Goal: Task Accomplishment & Management: Manage account settings

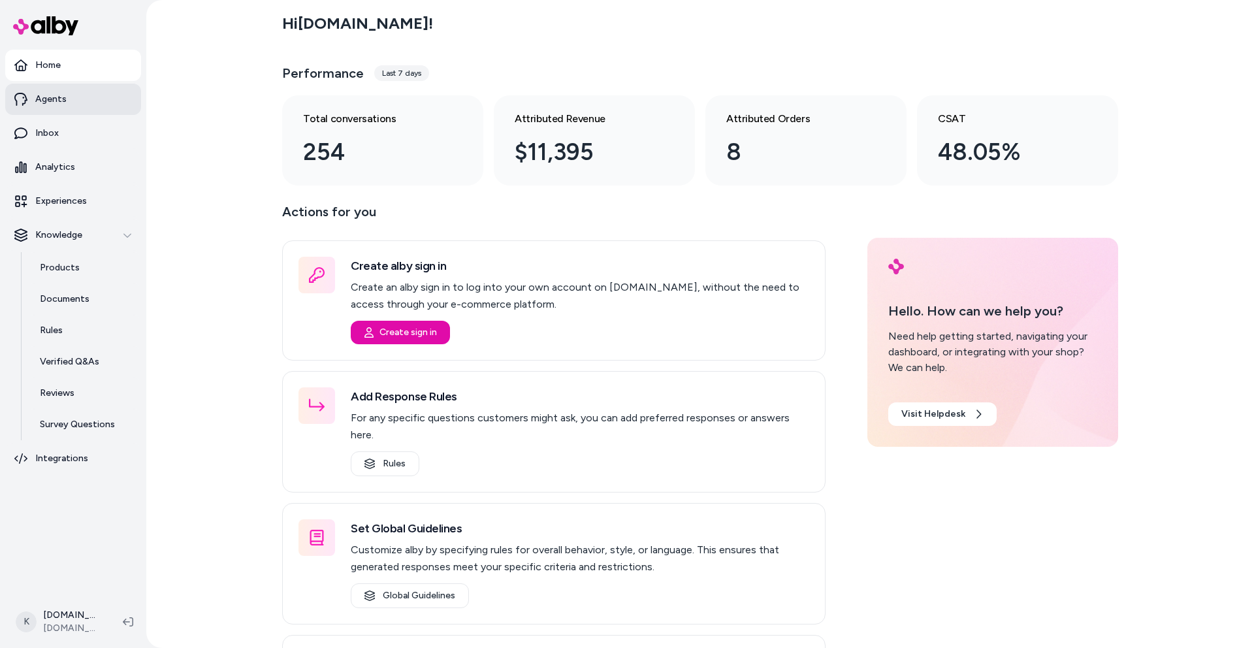
click at [69, 96] on link "Agents" at bounding box center [73, 99] width 136 height 31
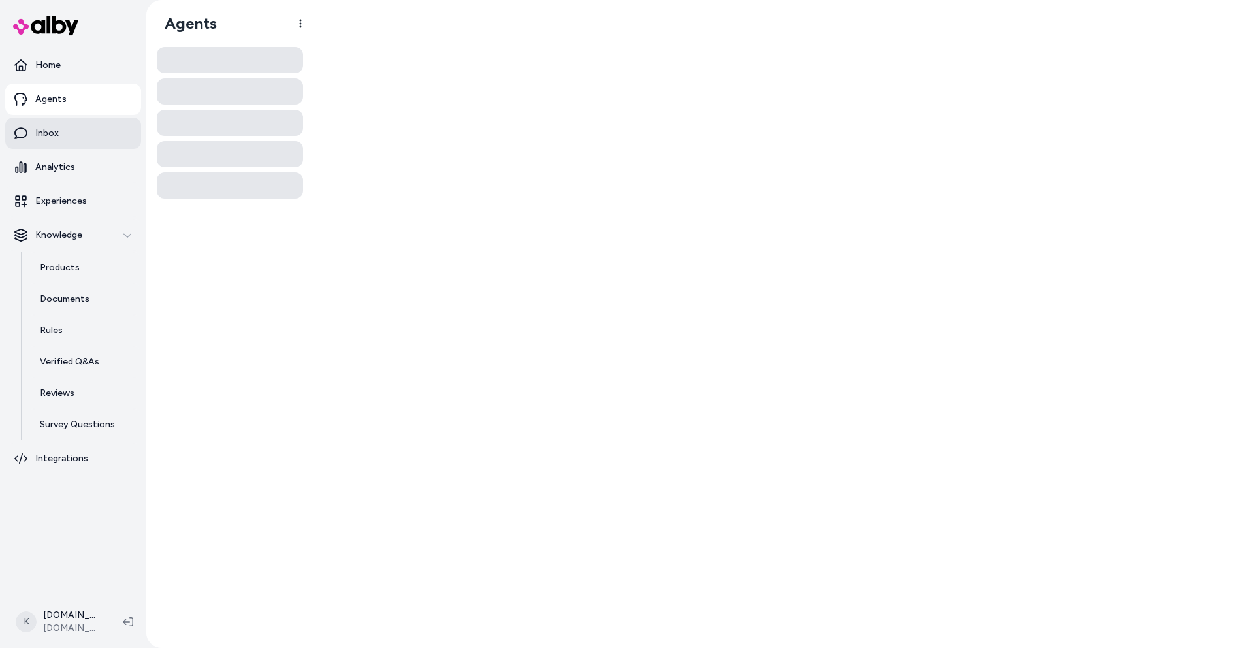
click at [73, 135] on link "Inbox" at bounding box center [73, 133] width 136 height 31
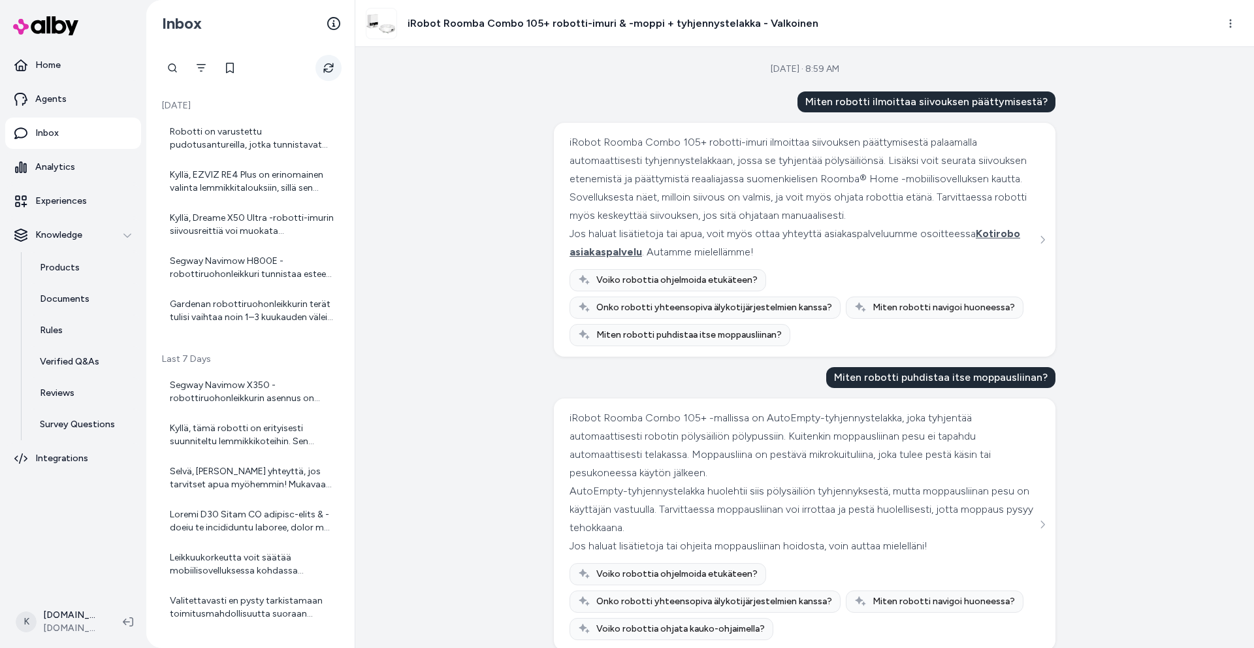
click at [325, 69] on icon "Refresh" at bounding box center [328, 68] width 10 height 10
click at [262, 135] on div "Robotti on varustettu pudotusantureilla, jotka tunnistavat pudotuksia, kuten po…" at bounding box center [252, 138] width 164 height 26
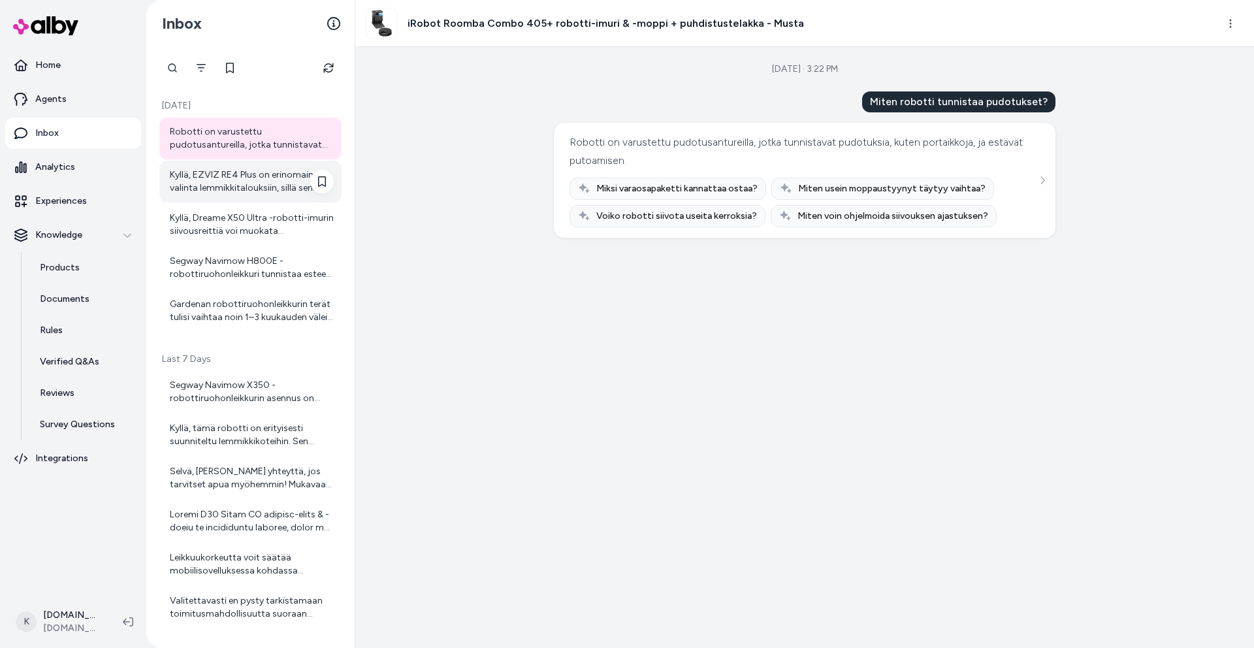
click at [261, 179] on div "Kyllä, EZVIZ RE4 Plus on erinomainen valinta lemmikkitalouksiin, sillä sen voim…" at bounding box center [252, 181] width 164 height 26
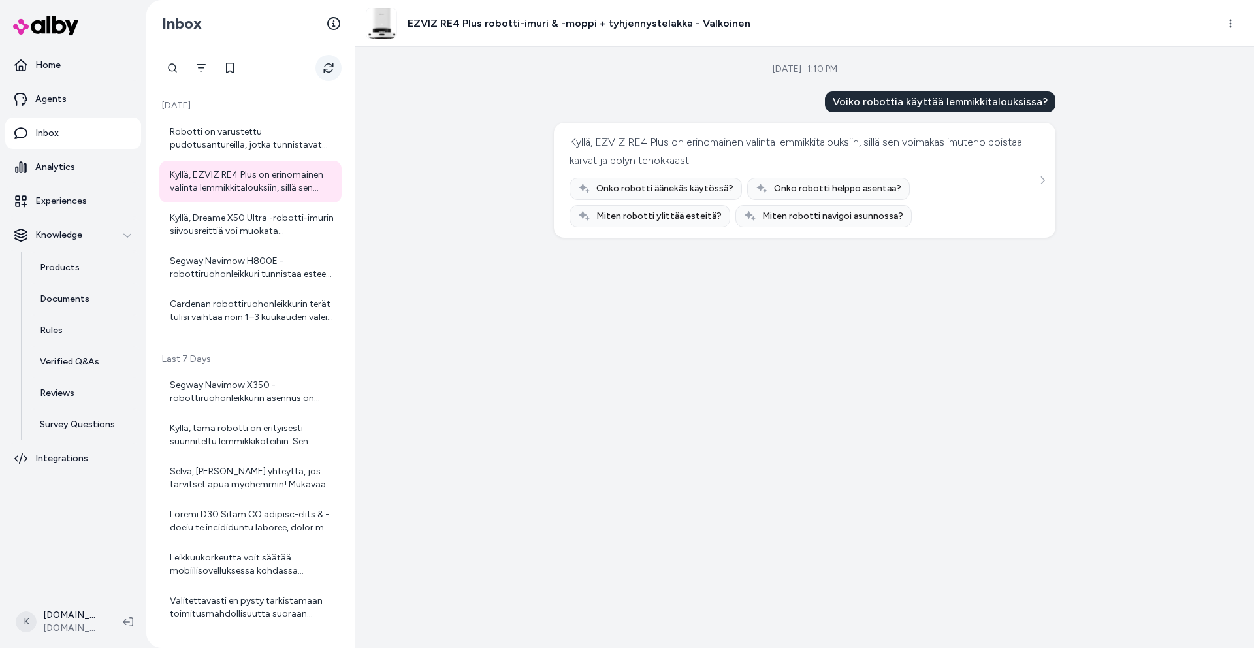
click at [322, 71] on button "Refresh" at bounding box center [328, 68] width 26 height 26
click at [336, 75] on button "Refresh" at bounding box center [328, 68] width 26 height 26
click at [331, 22] on icon at bounding box center [333, 23] width 13 height 13
click at [1040, 176] on icon "See more" at bounding box center [1042, 180] width 9 height 9
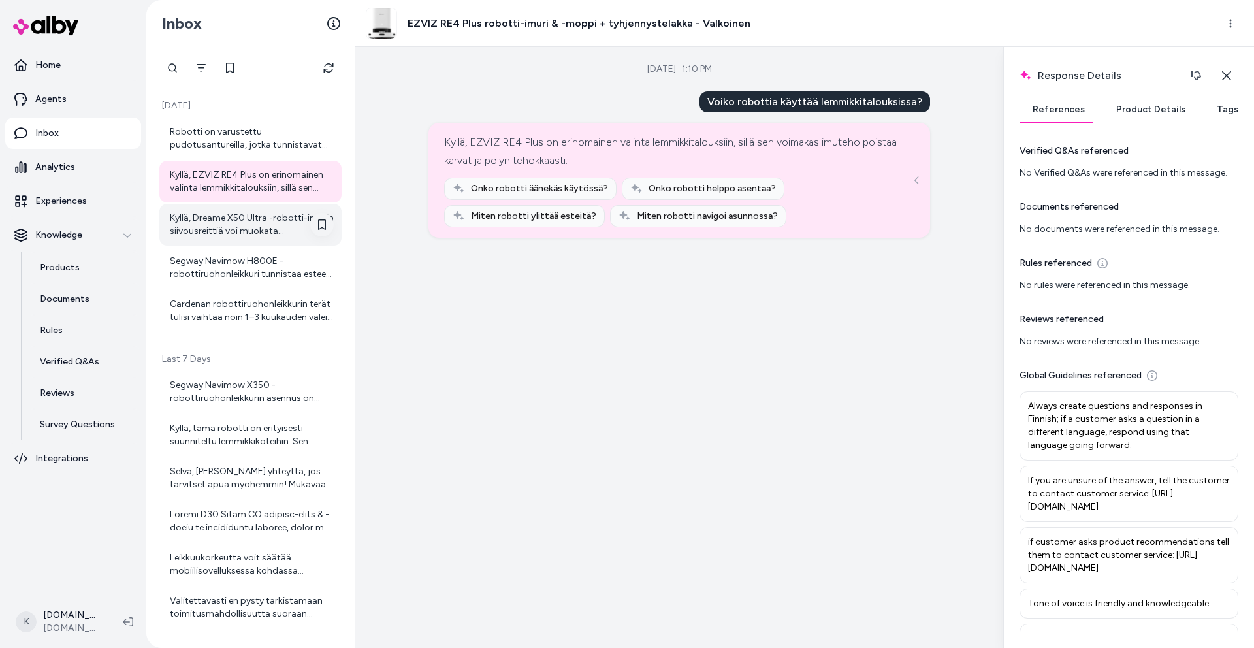
click at [315, 232] on button at bounding box center [322, 225] width 24 height 24
click at [294, 233] on div "Kyllä, Dreame X50 Ultra -robotti-imurin siivousreittiä voi muokata mobiilisovel…" at bounding box center [252, 225] width 164 height 26
click at [318, 226] on icon at bounding box center [322, 224] width 8 height 10
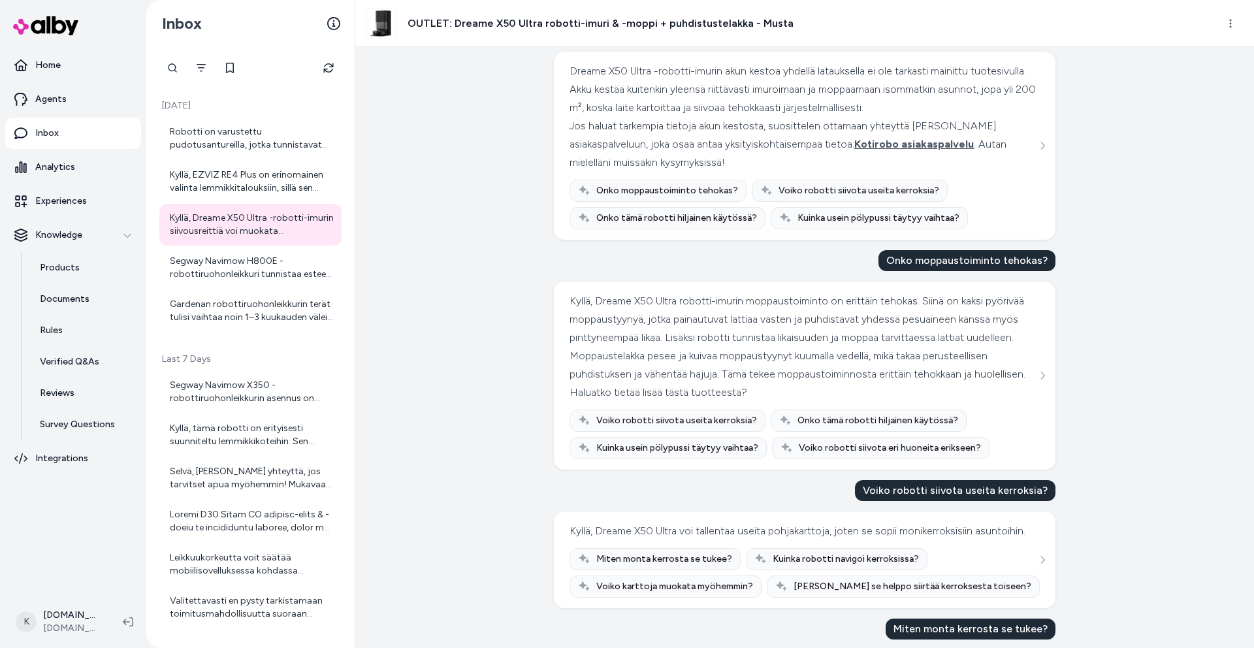
scroll to position [99, 0]
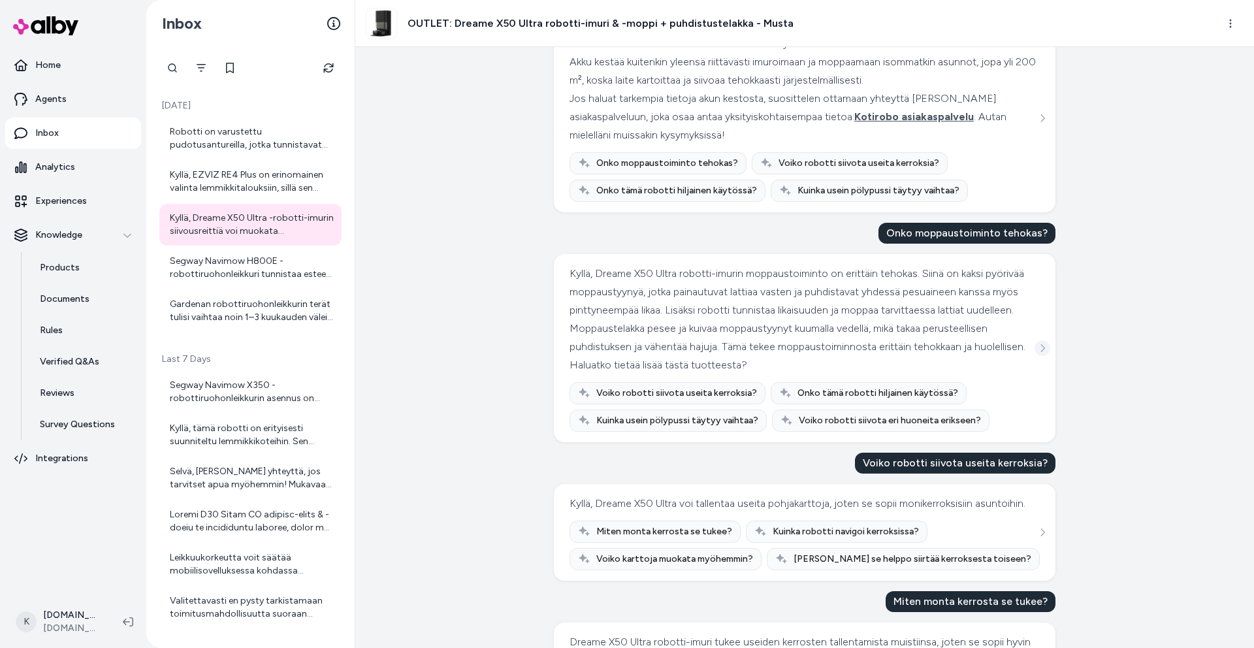
click at [1040, 349] on icon "See more" at bounding box center [1042, 347] width 9 height 9
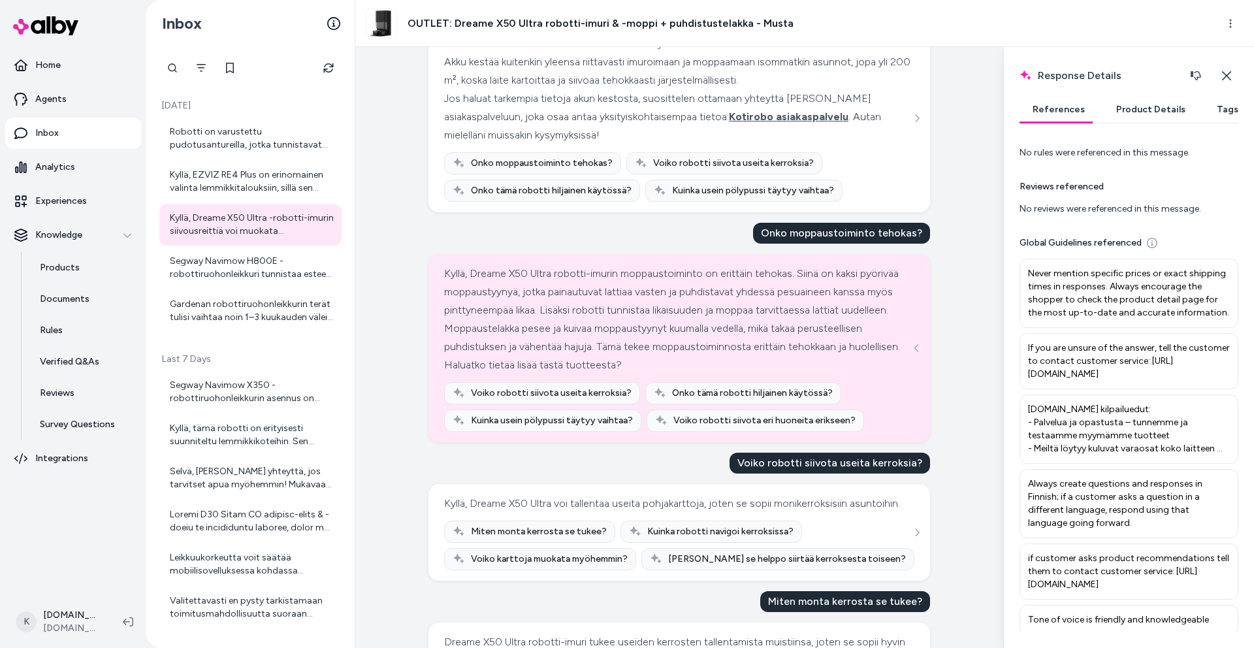
scroll to position [135, 0]
click at [1124, 102] on button "Product Details" at bounding box center [1150, 110] width 95 height 26
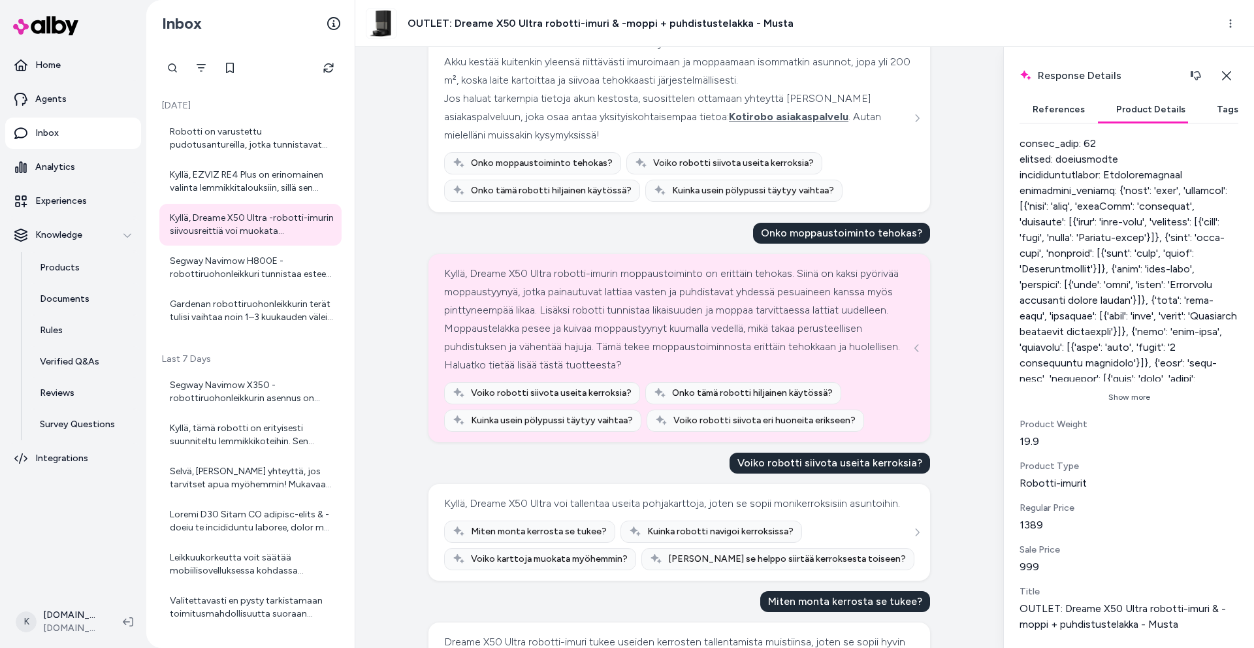
scroll to position [5, 0]
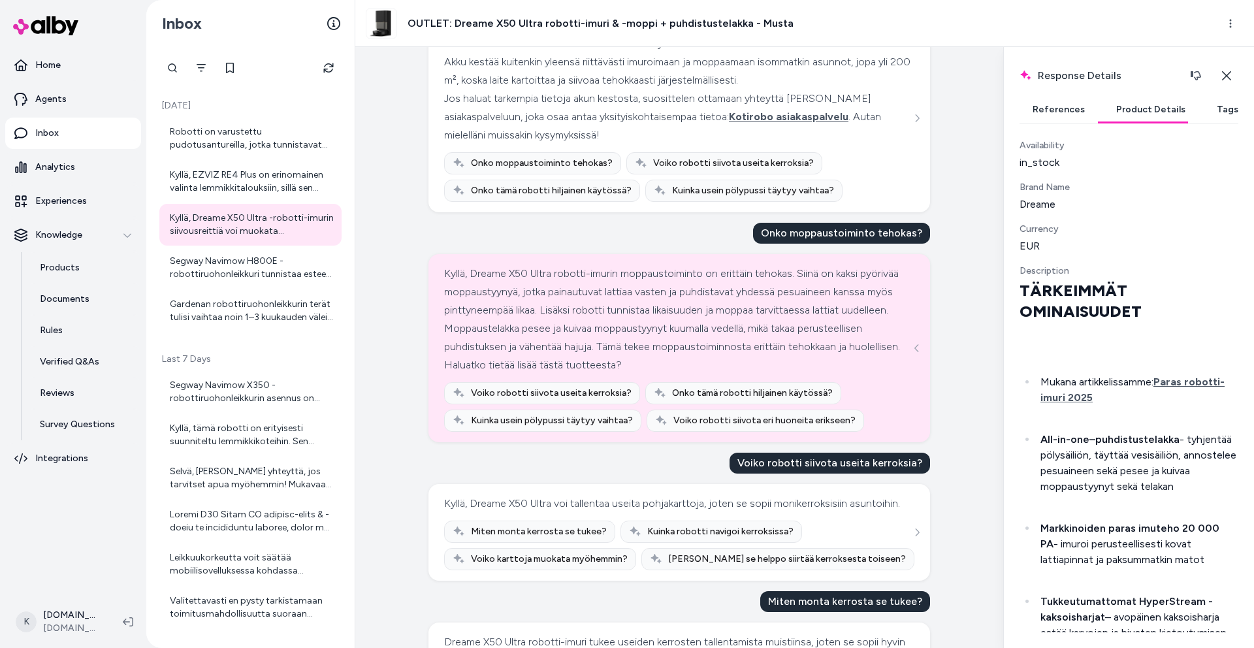
click at [1203, 108] on button "Tags" at bounding box center [1227, 110] width 48 height 26
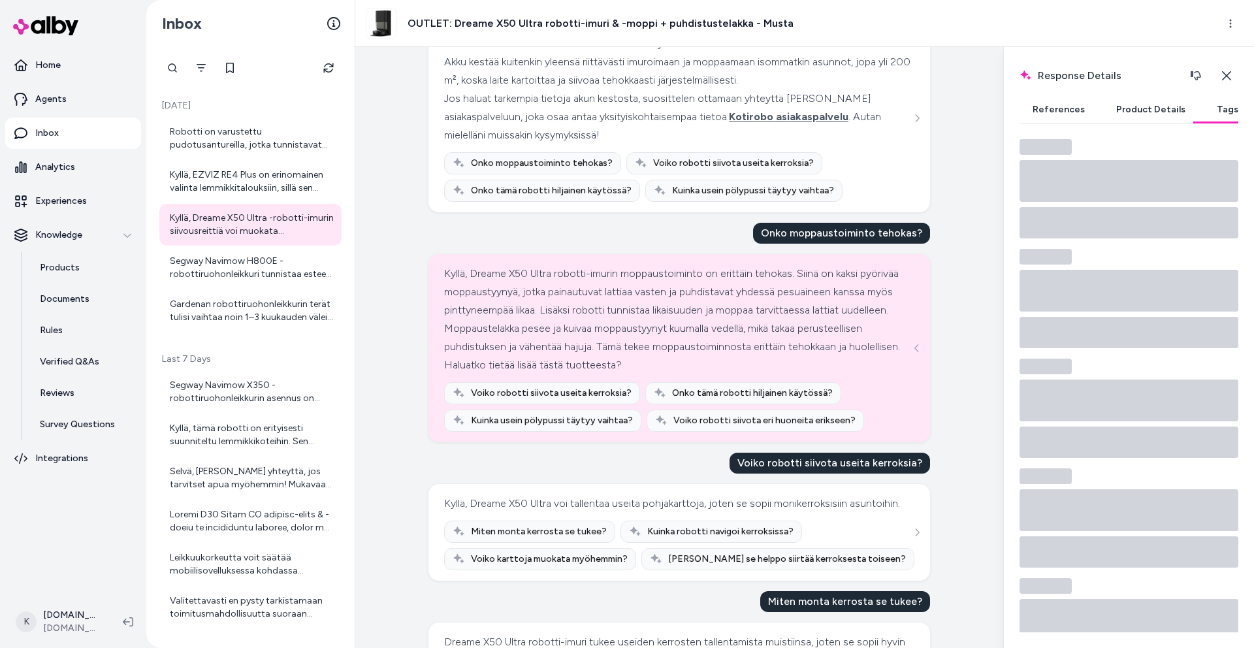
click at [1046, 114] on button "References" at bounding box center [1058, 110] width 78 height 26
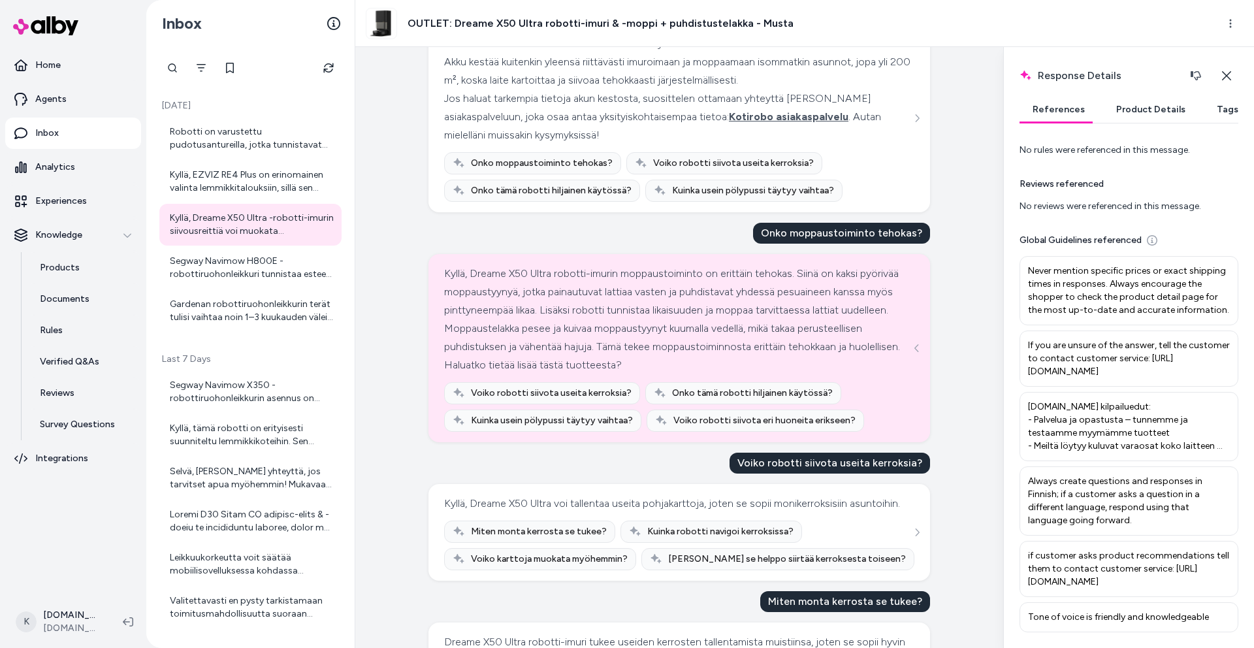
scroll to position [0, 0]
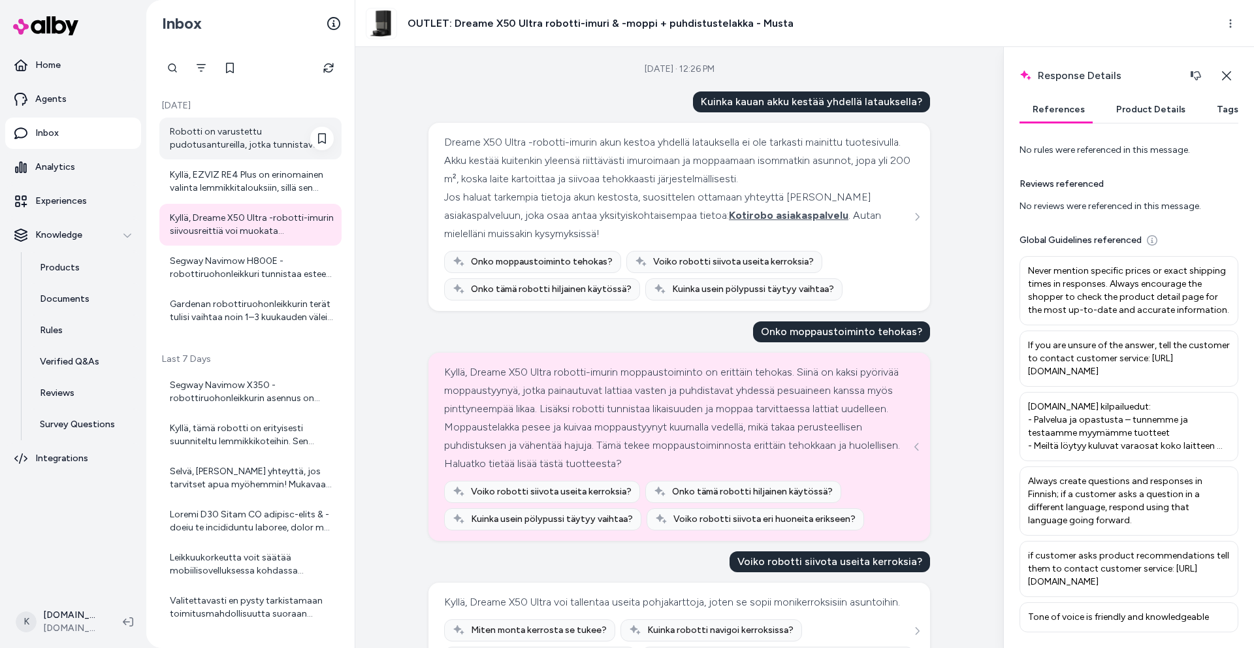
click at [202, 145] on div "Robotti on varustettu pudotusantureilla, jotka tunnistavat pudotuksia, kuten po…" at bounding box center [252, 138] width 164 height 26
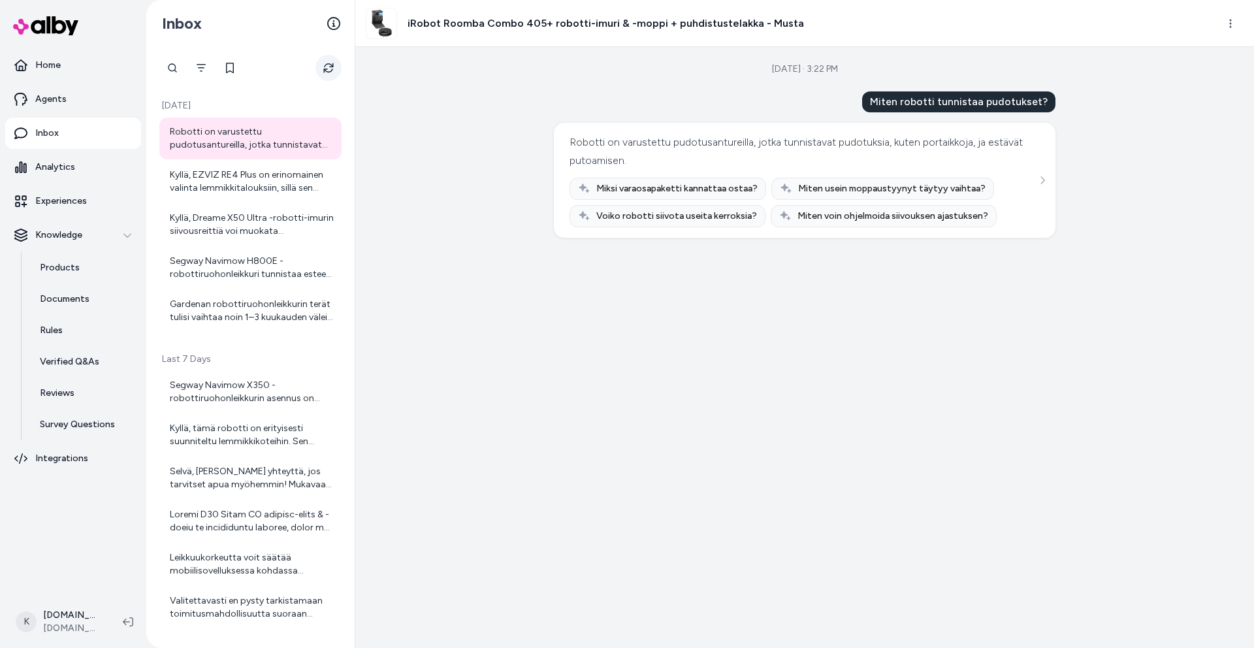
click at [332, 69] on icon "Refresh" at bounding box center [328, 68] width 10 height 10
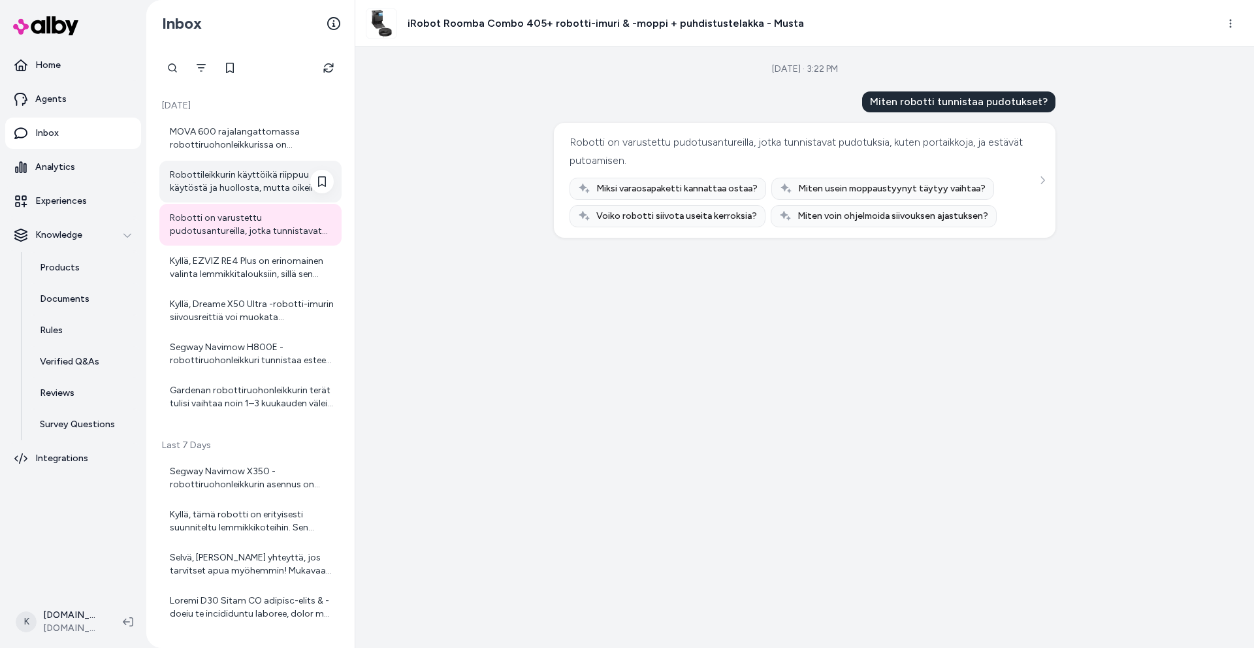
click at [226, 197] on div "Robottileikkurin käyttöikä riippuu käytöstä ja huollosta, mutta oikein hoidettu…" at bounding box center [250, 182] width 182 height 42
